Goal: Information Seeking & Learning: Get advice/opinions

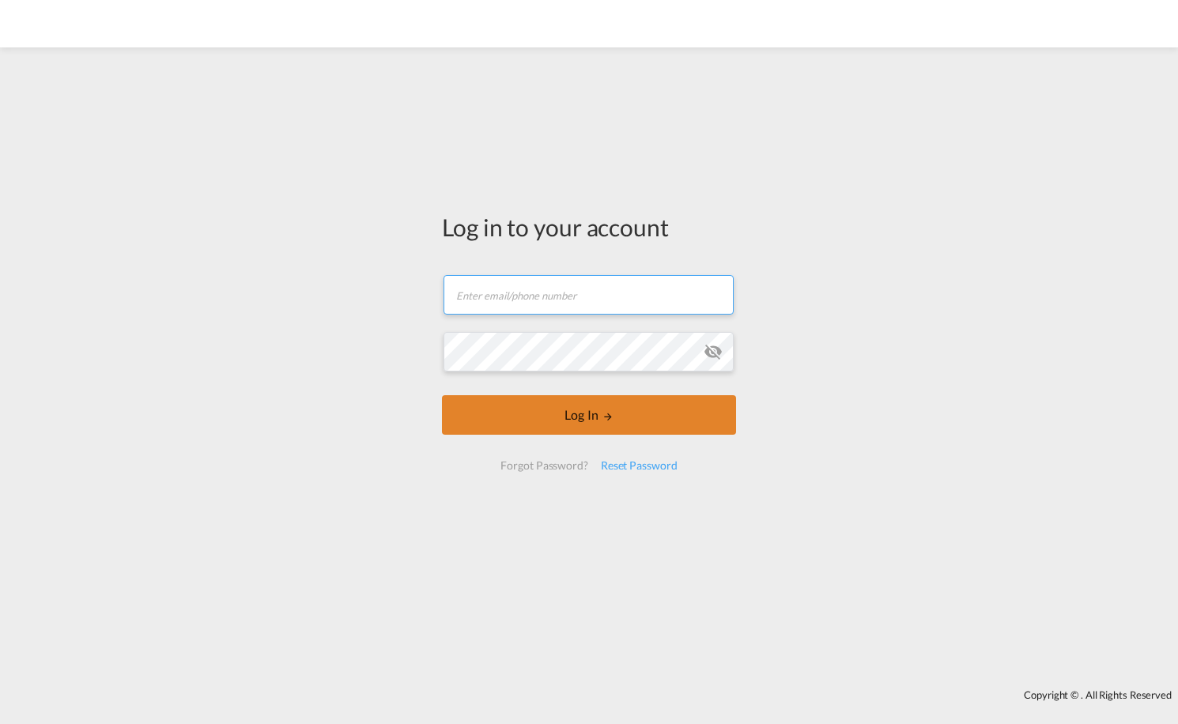
type input "[EMAIL_ADDRESS][DOMAIN_NAME]"
click at [578, 413] on button "Log In" at bounding box center [589, 415] width 294 height 40
